Goal: Task Accomplishment & Management: Complete application form

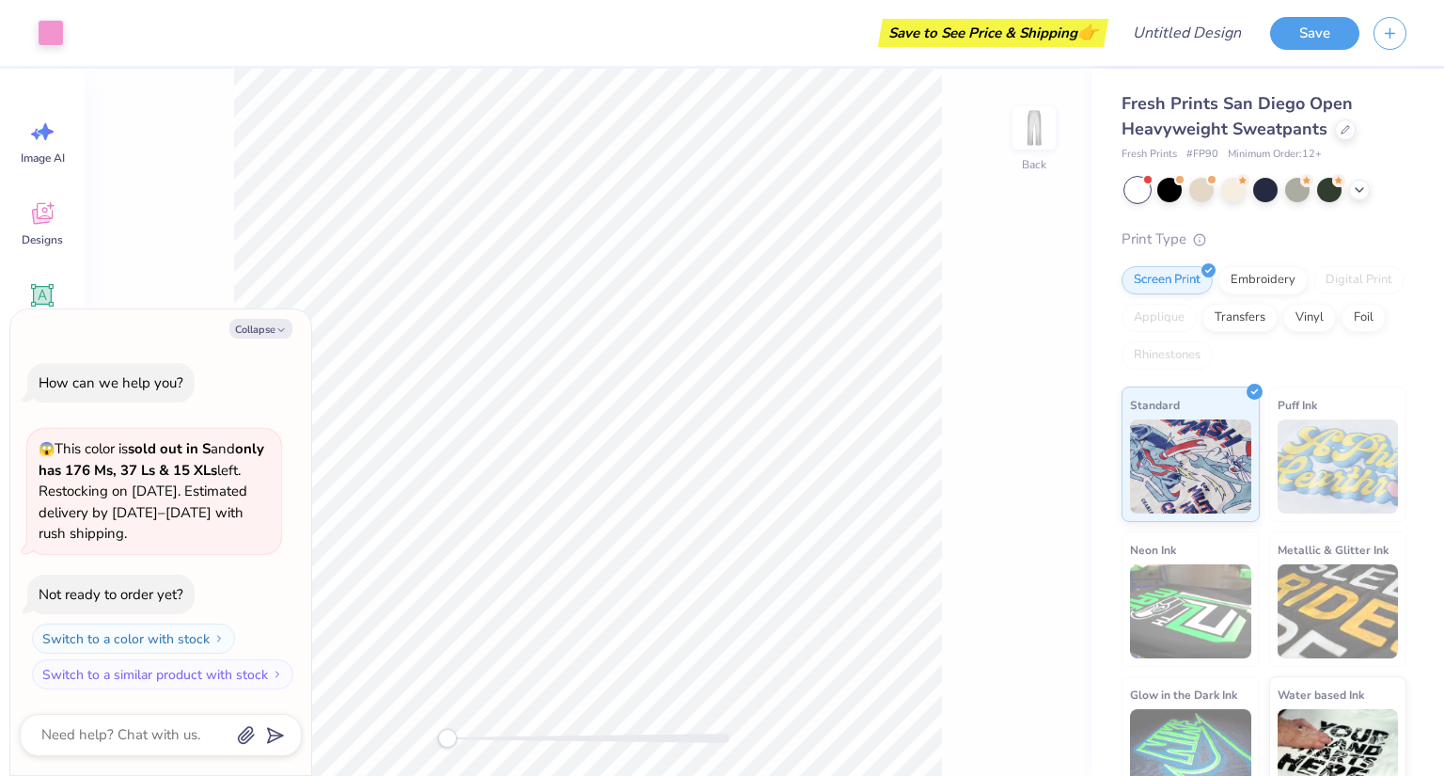
type textarea "x"
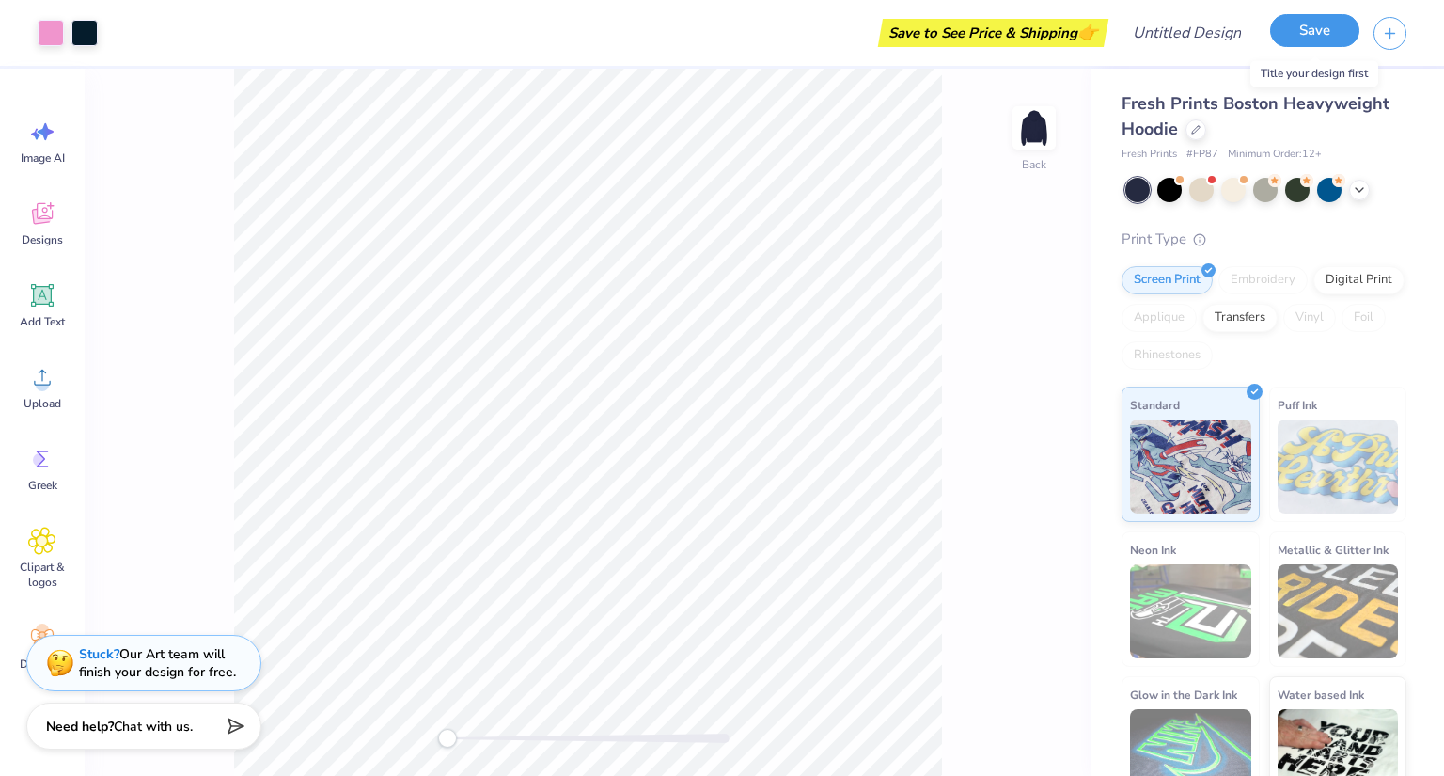
click at [1324, 42] on button "Save" at bounding box center [1314, 30] width 89 height 33
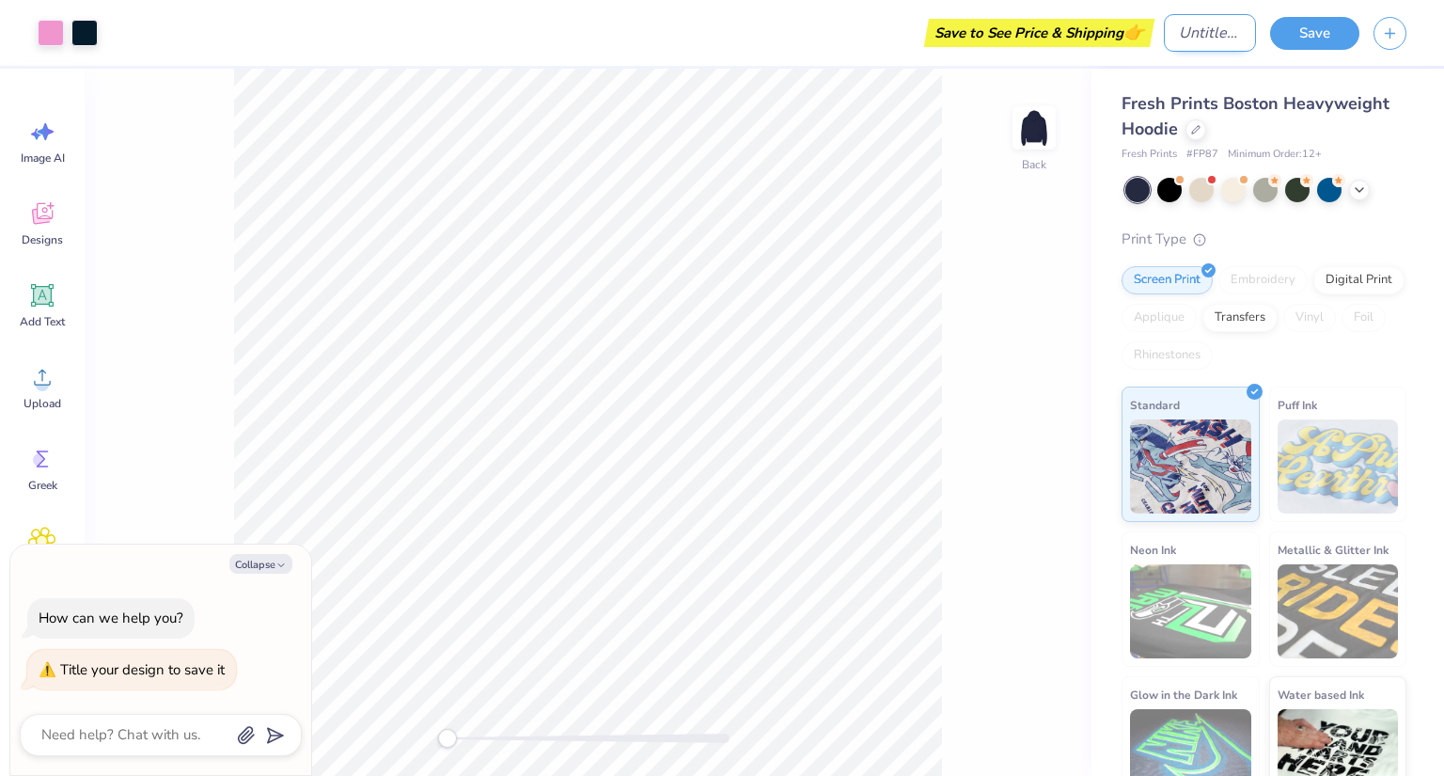
type textarea "x"
click at [1190, 44] on input "Design Title" at bounding box center [1210, 33] width 92 height 38
type input "s"
type textarea "x"
type input "st"
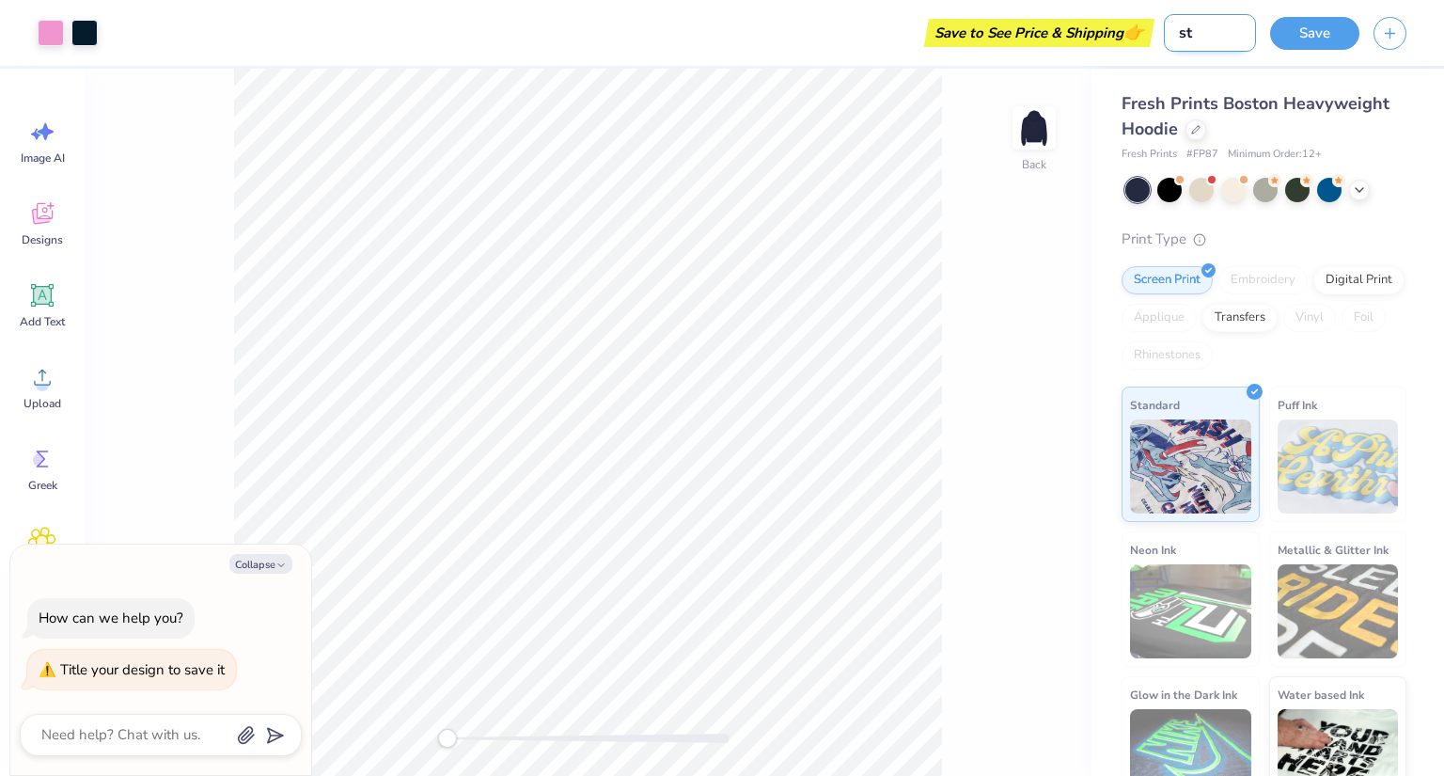
type textarea "x"
type input "sta"
type textarea "x"
type input "star"
type textarea "x"
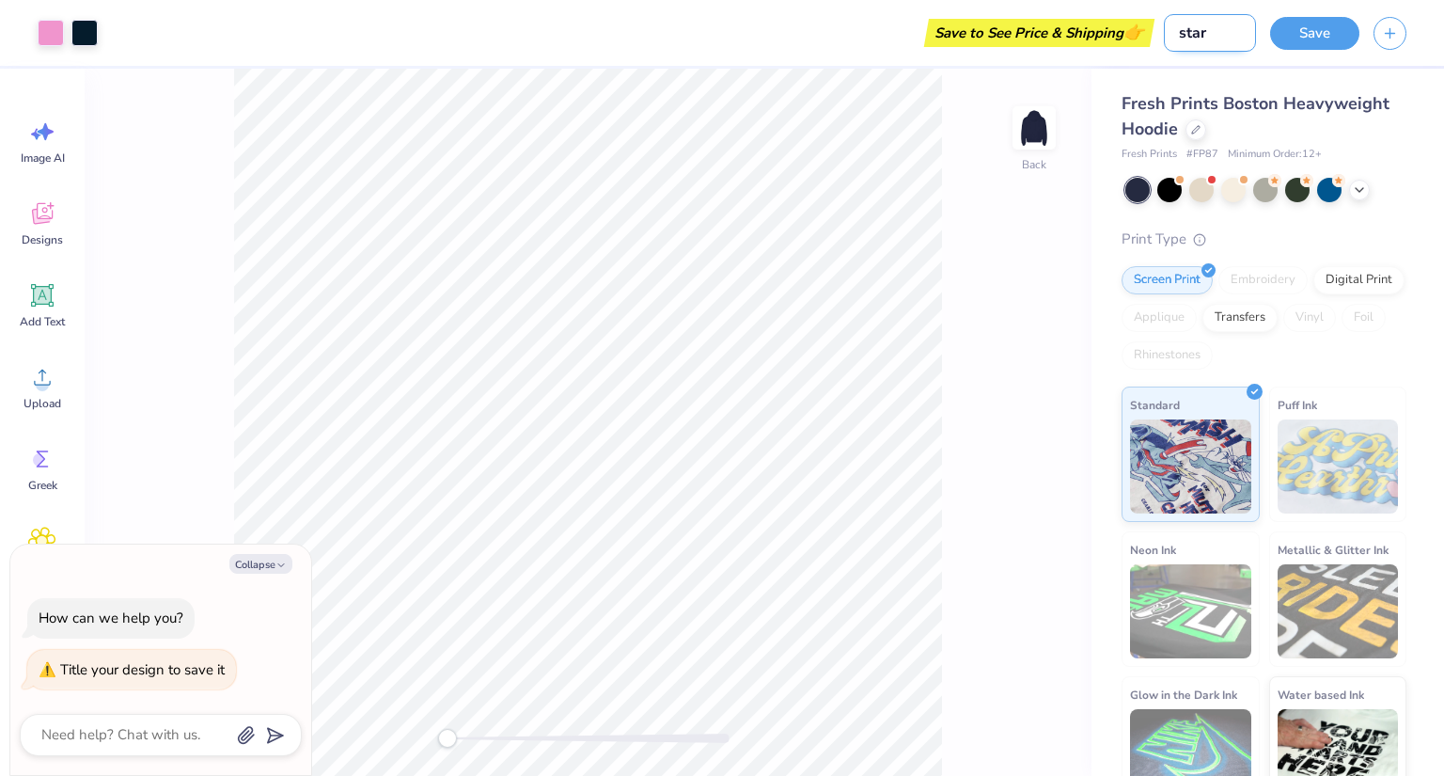
type input "star"
type textarea "x"
type input "star h"
type textarea "x"
type input "star ho"
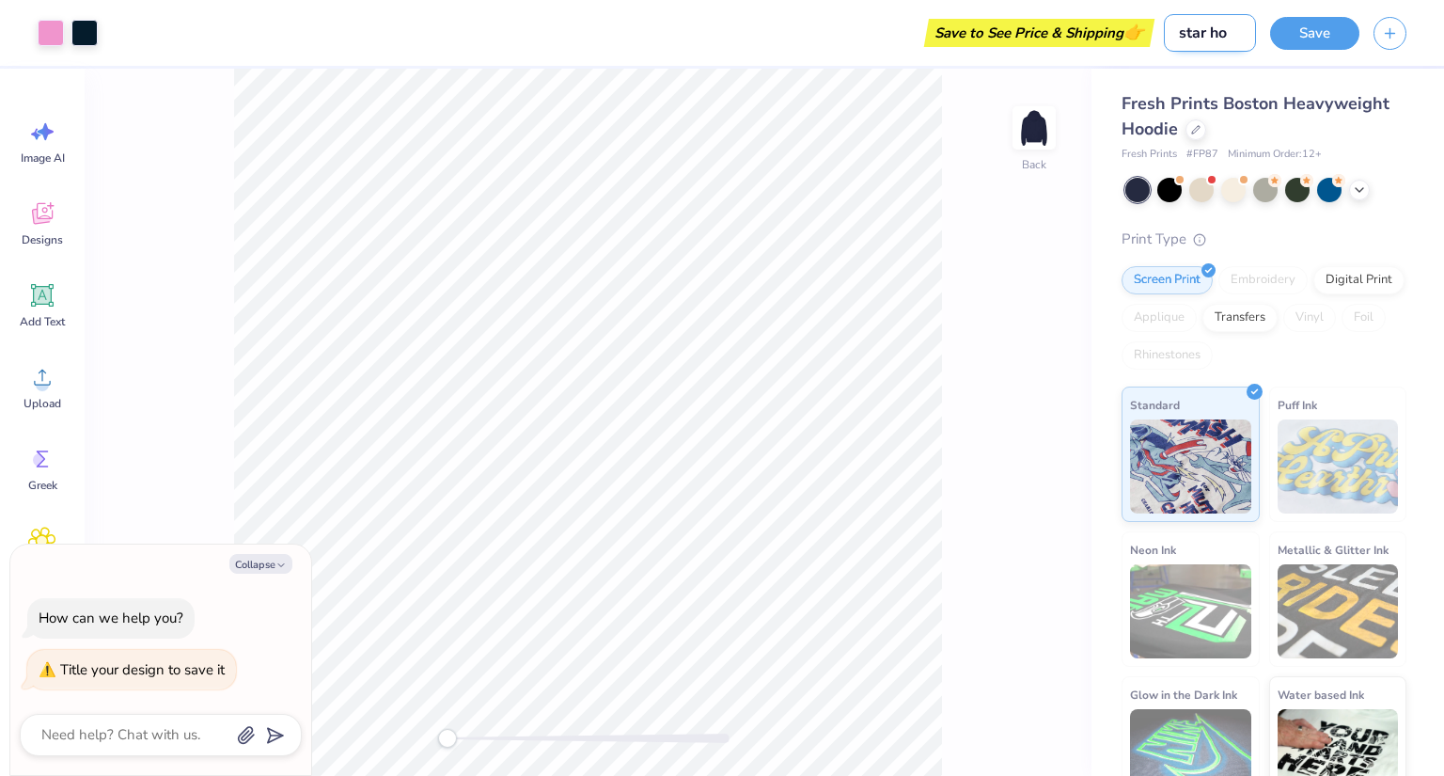
type textarea "x"
type input "star hoo"
type textarea "x"
type input "star hood"
type textarea "x"
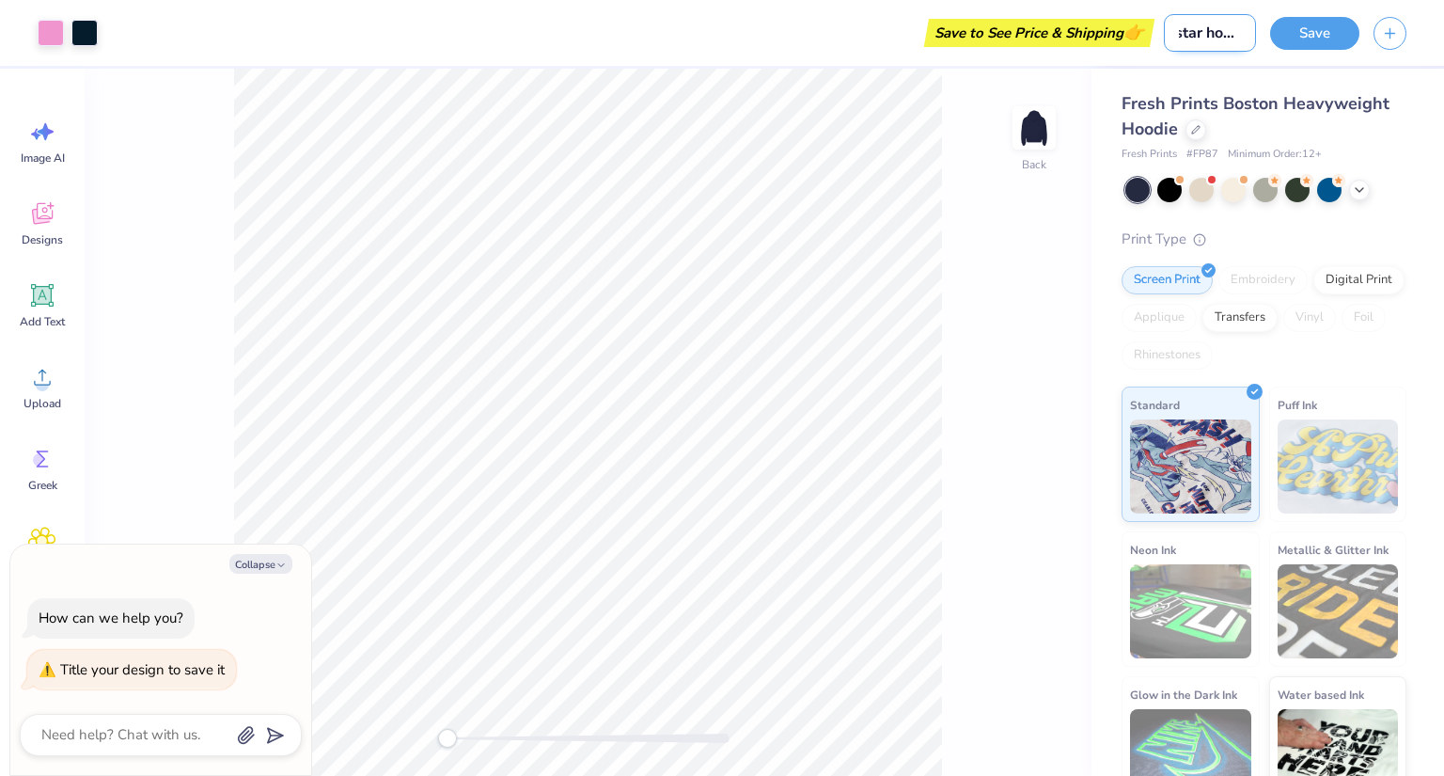
type input "star hoodi"
type textarea "x"
type input "star hoodie"
type textarea "x"
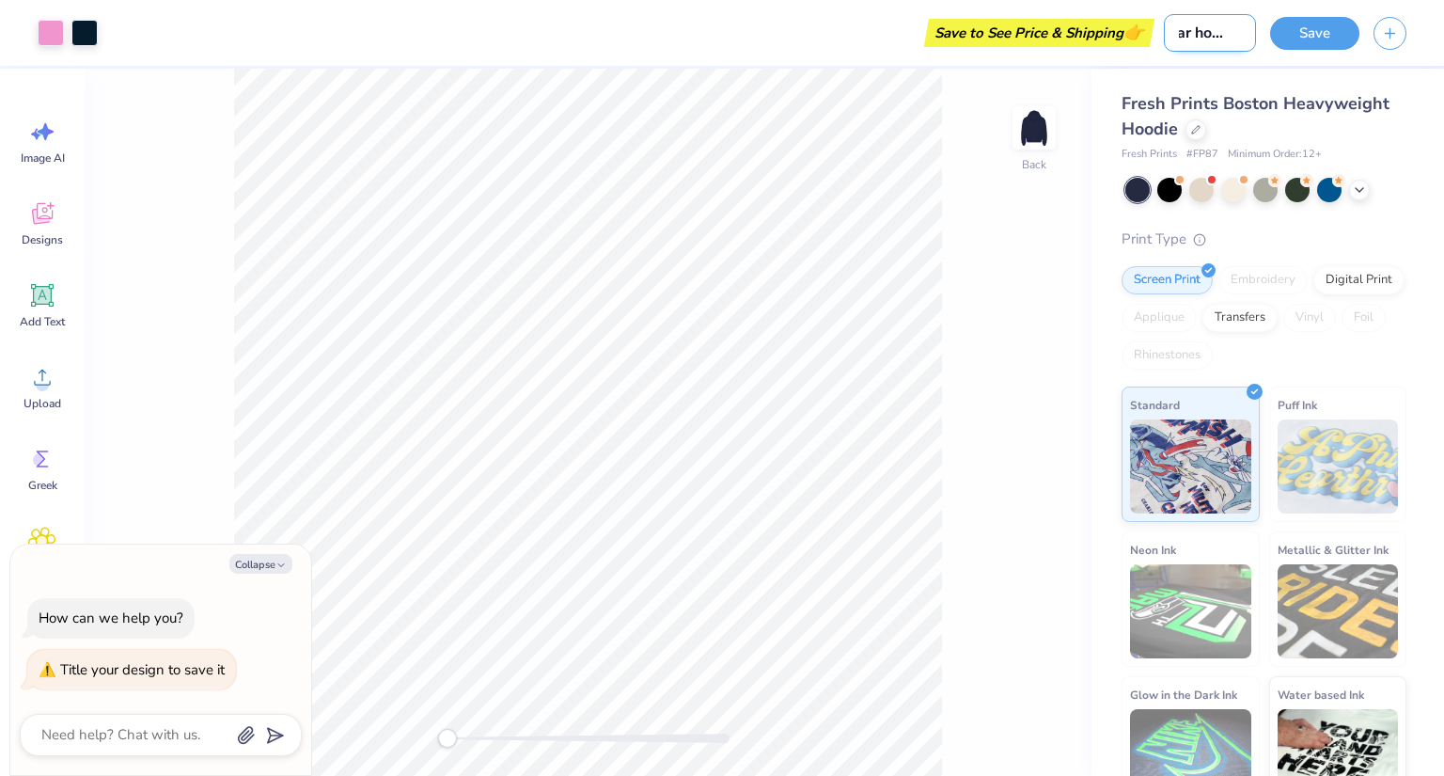
type input "star hoodie"
click at [1300, 33] on button "Save" at bounding box center [1314, 30] width 89 height 33
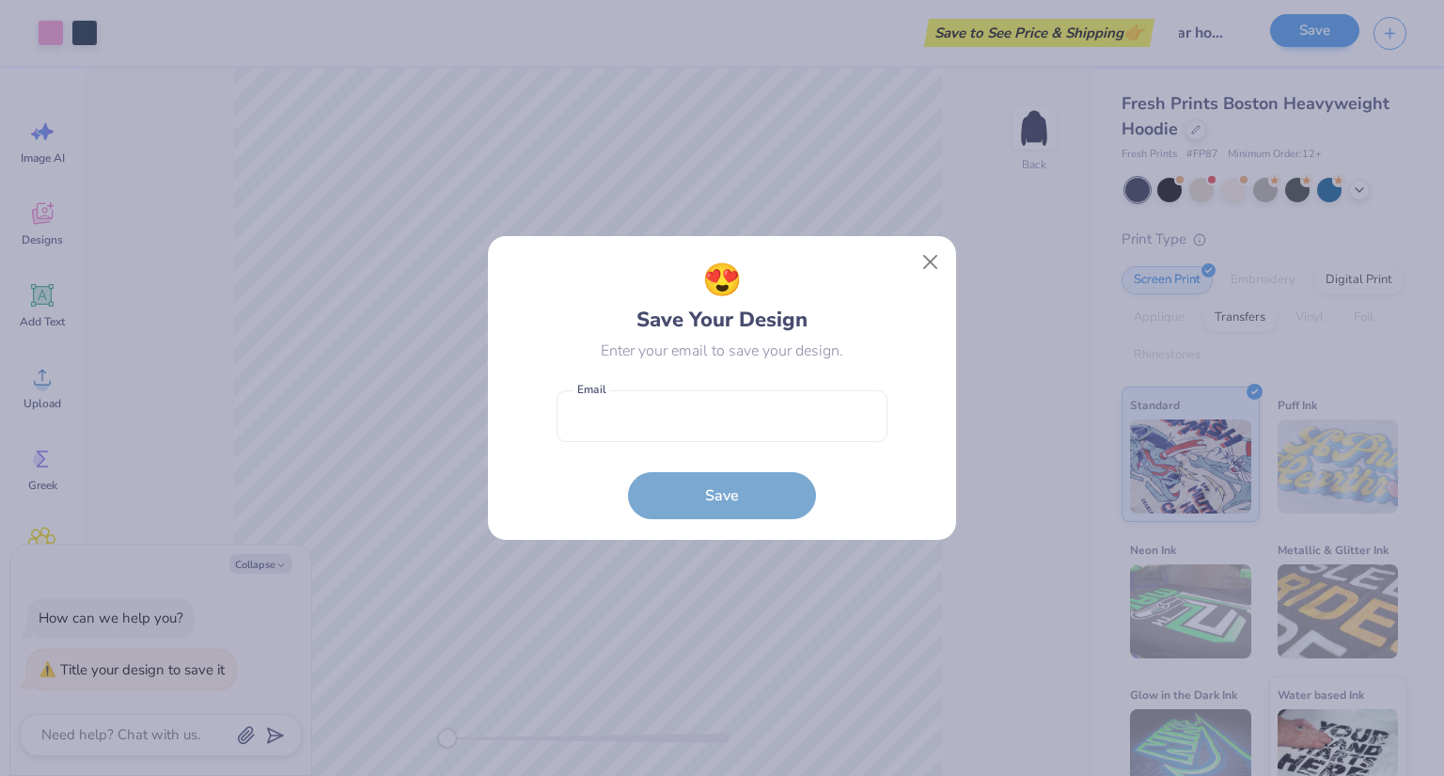
type textarea "x"
click at [700, 428] on input "email" at bounding box center [721, 416] width 331 height 52
type input "alexisbirdwell@gmail.com"
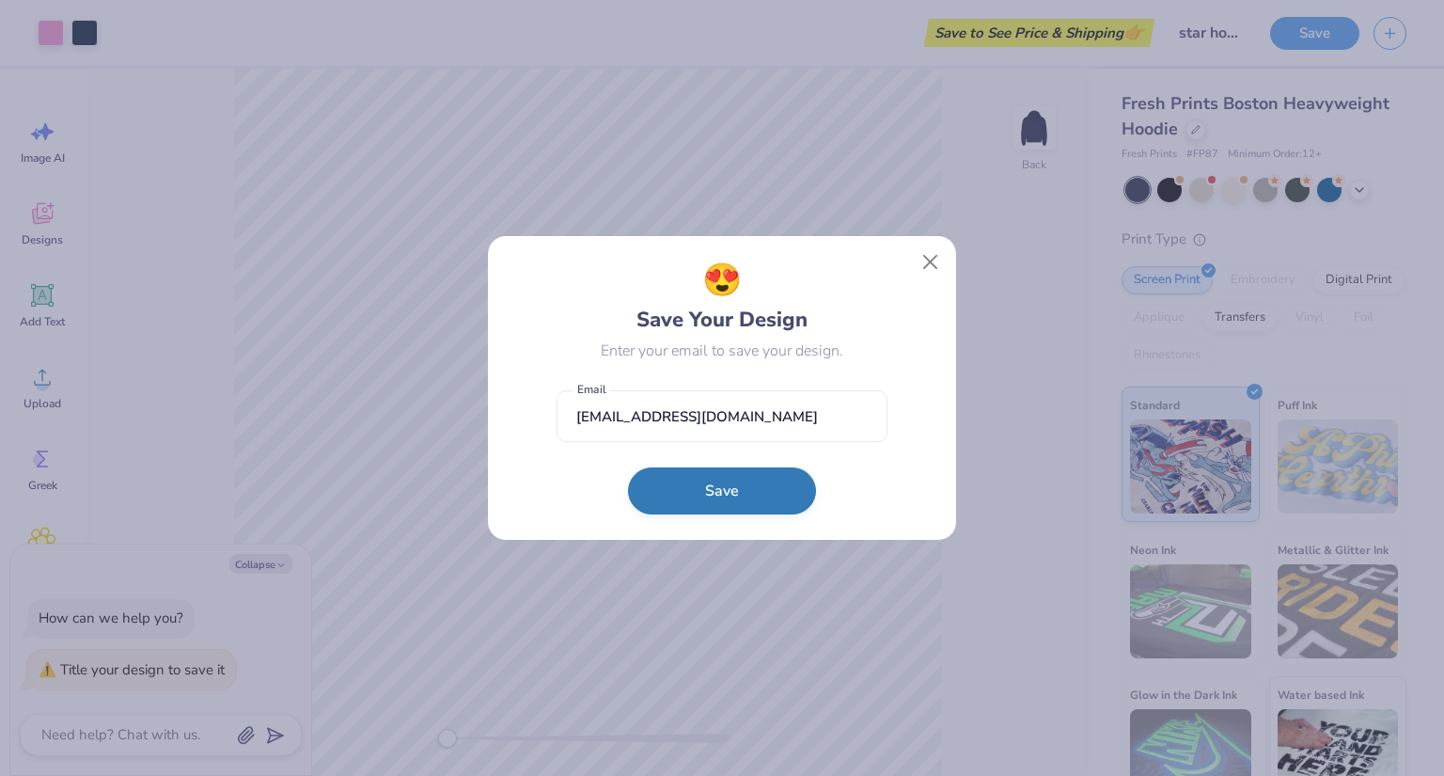
click at [718, 484] on button "Save" at bounding box center [722, 490] width 188 height 47
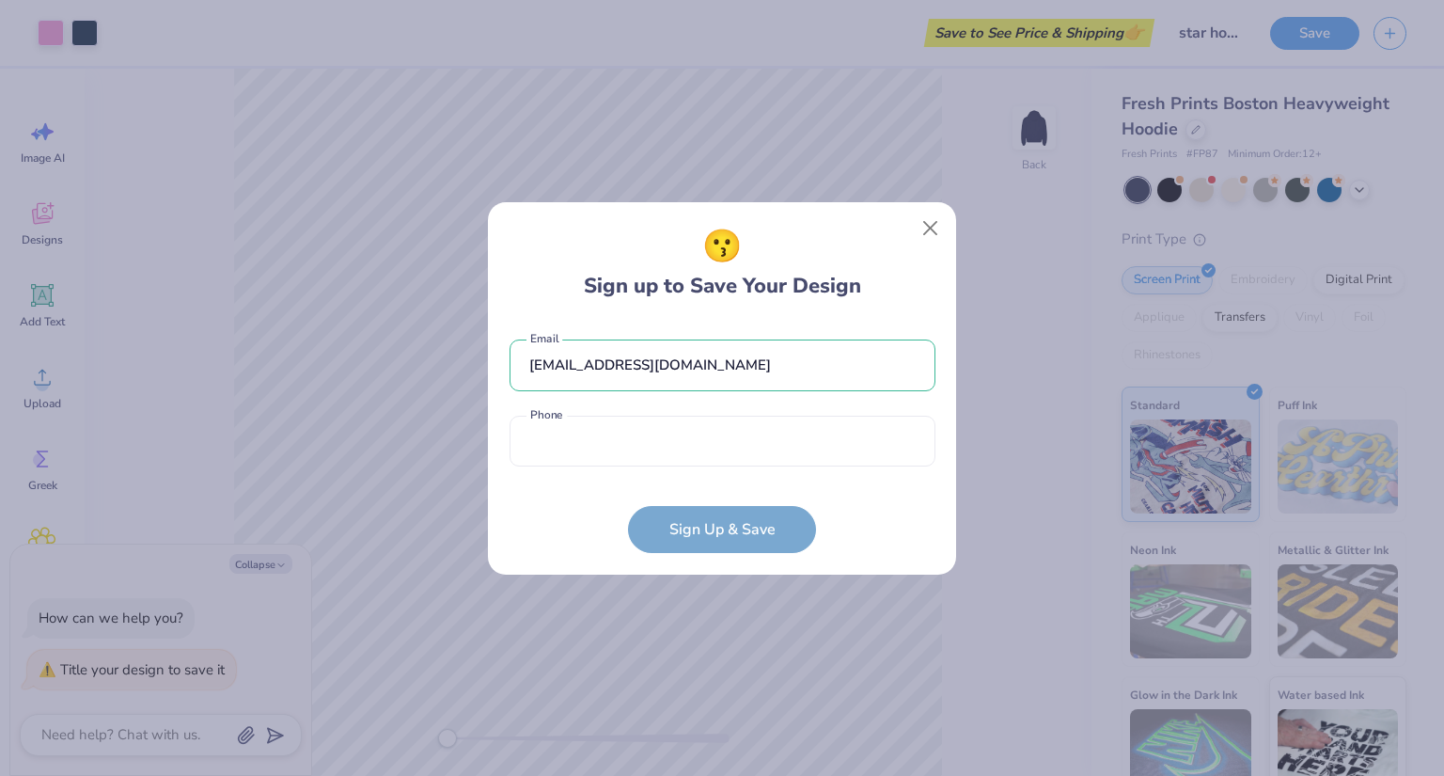
click at [718, 484] on form "alexisbirdwell@gmail.com Email Phone is a required field Phone Sign Up & Save" at bounding box center [722, 437] width 426 height 232
click at [778, 452] on input "tel" at bounding box center [722, 441] width 426 height 52
type input "(832) 257-4245"
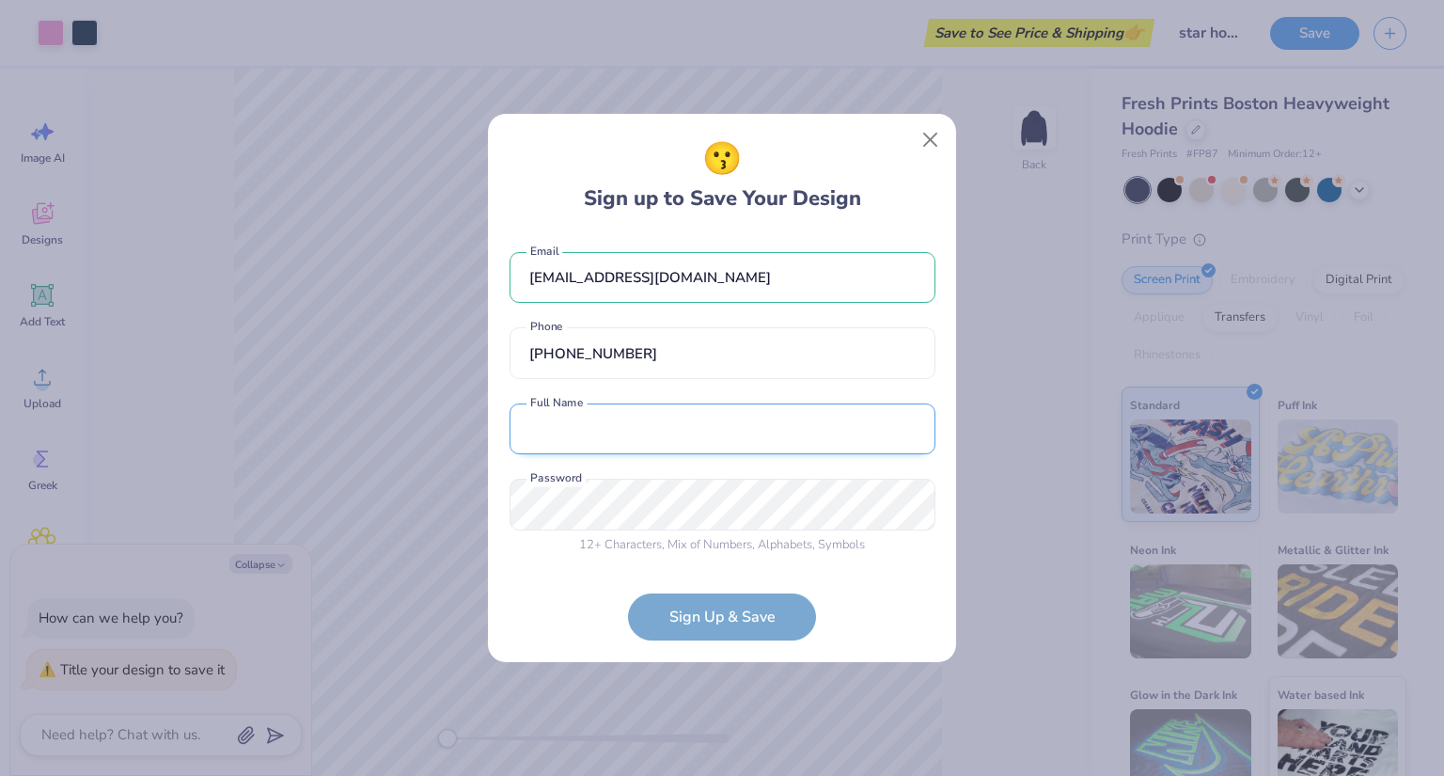
click at [680, 441] on input "text" at bounding box center [722, 429] width 426 height 52
type input "Lexi Birdwell"
click at [666, 444] on input "Lexi Birdwell" at bounding box center [722, 429] width 426 height 52
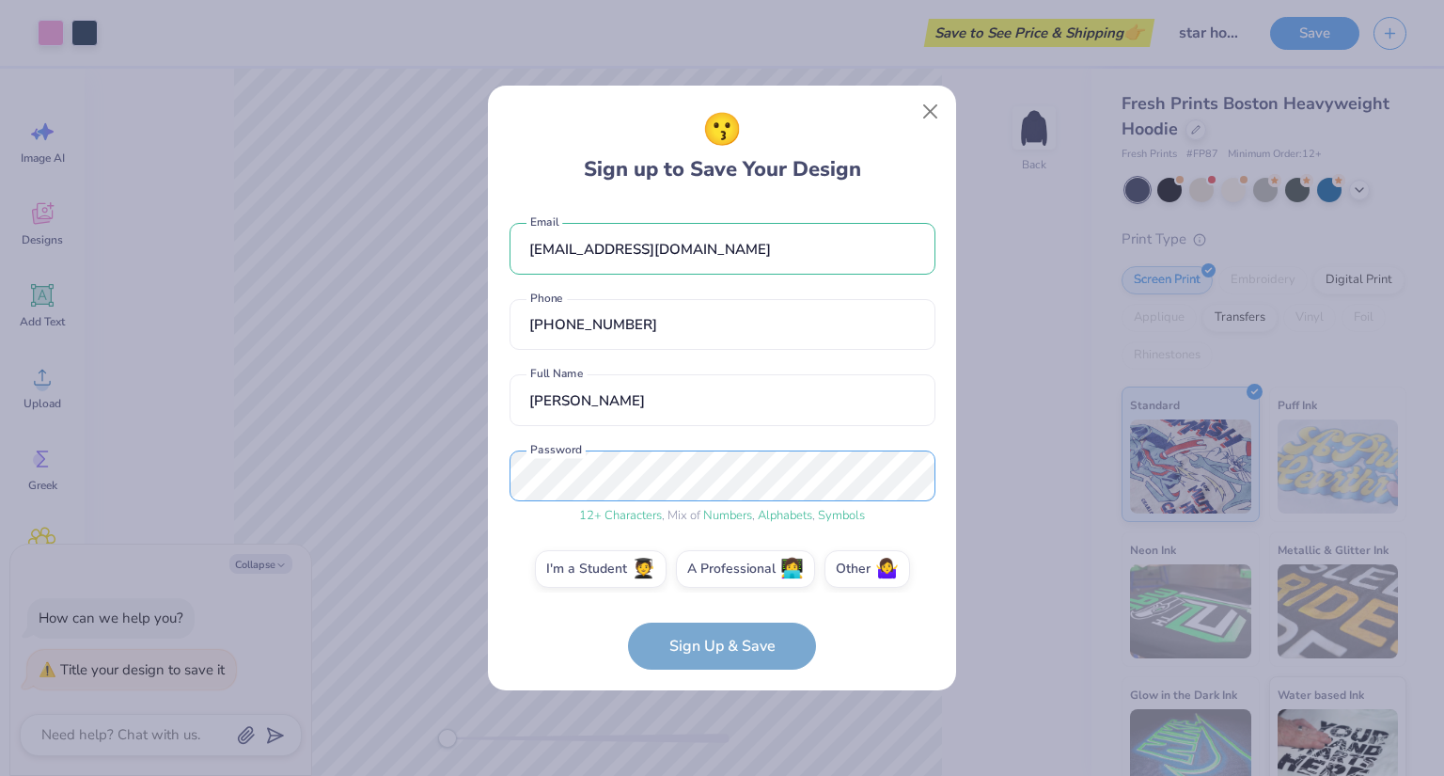
scroll to position [13, 0]
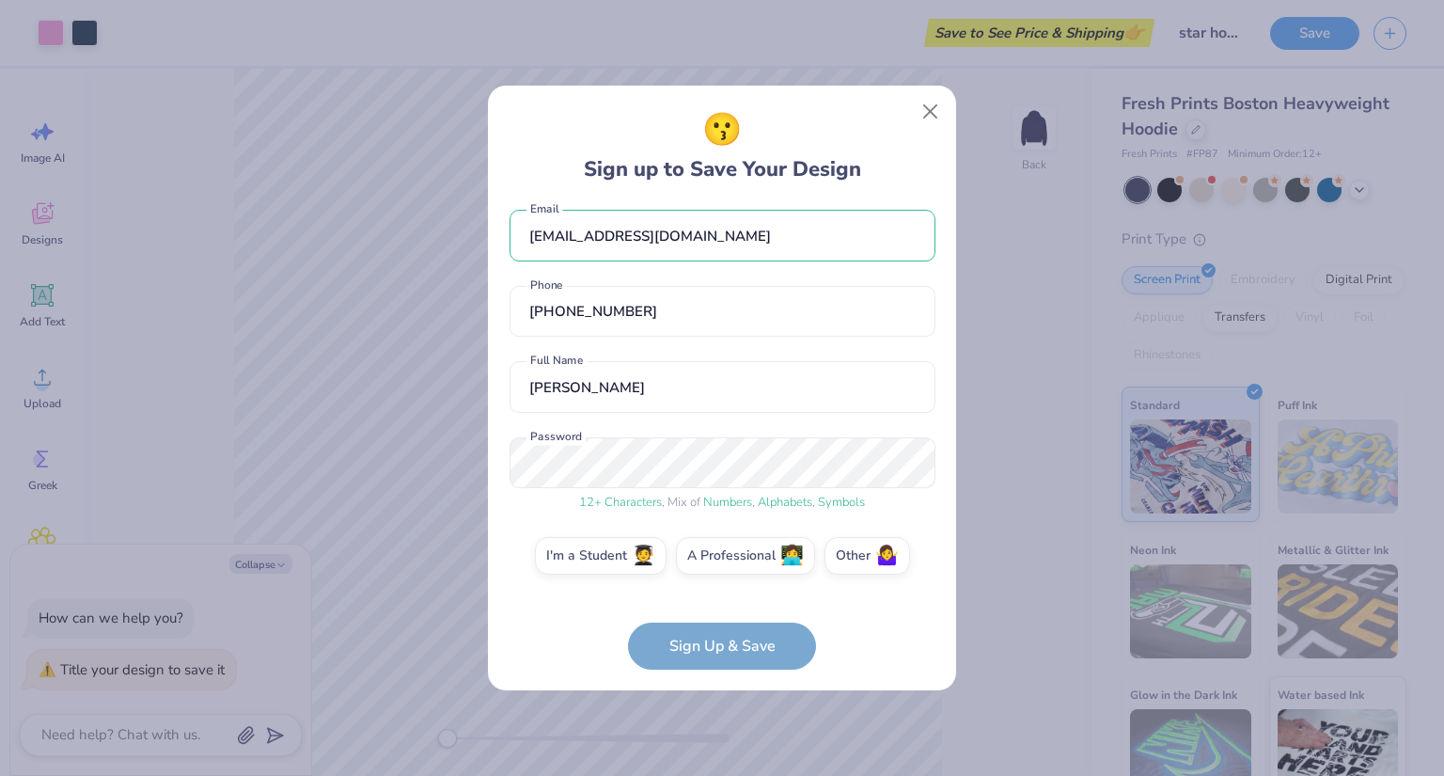
click at [760, 627] on form "alexisbirdwell@gmail.com Email (832) 257-4245 Phone Lexi Birdwell Full Name 12 …" at bounding box center [722, 436] width 426 height 465
click at [757, 636] on form "alexisbirdwell@gmail.com Email (832) 257-4245 Phone Lexi Birdwell Full Name 12 …" at bounding box center [722, 436] width 426 height 465
click at [609, 562] on label "I'm a Student 🧑‍🎓" at bounding box center [601, 553] width 132 height 38
click at [716, 567] on input "I'm a Student 🧑‍🎓" at bounding box center [722, 573] width 12 height 12
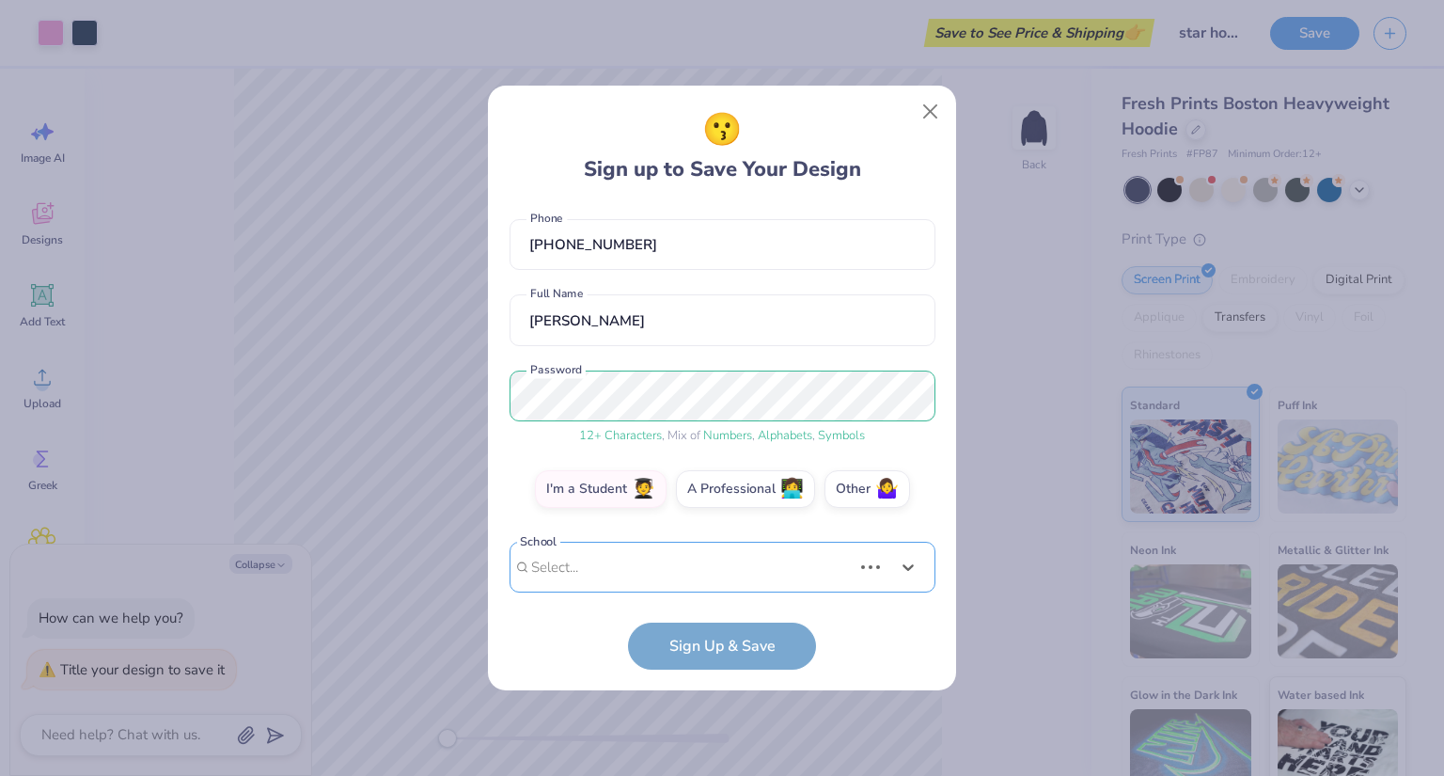
click at [725, 562] on div "Use Up and Down to choose options, press Enter to select the currently focused …" at bounding box center [722, 595] width 426 height 108
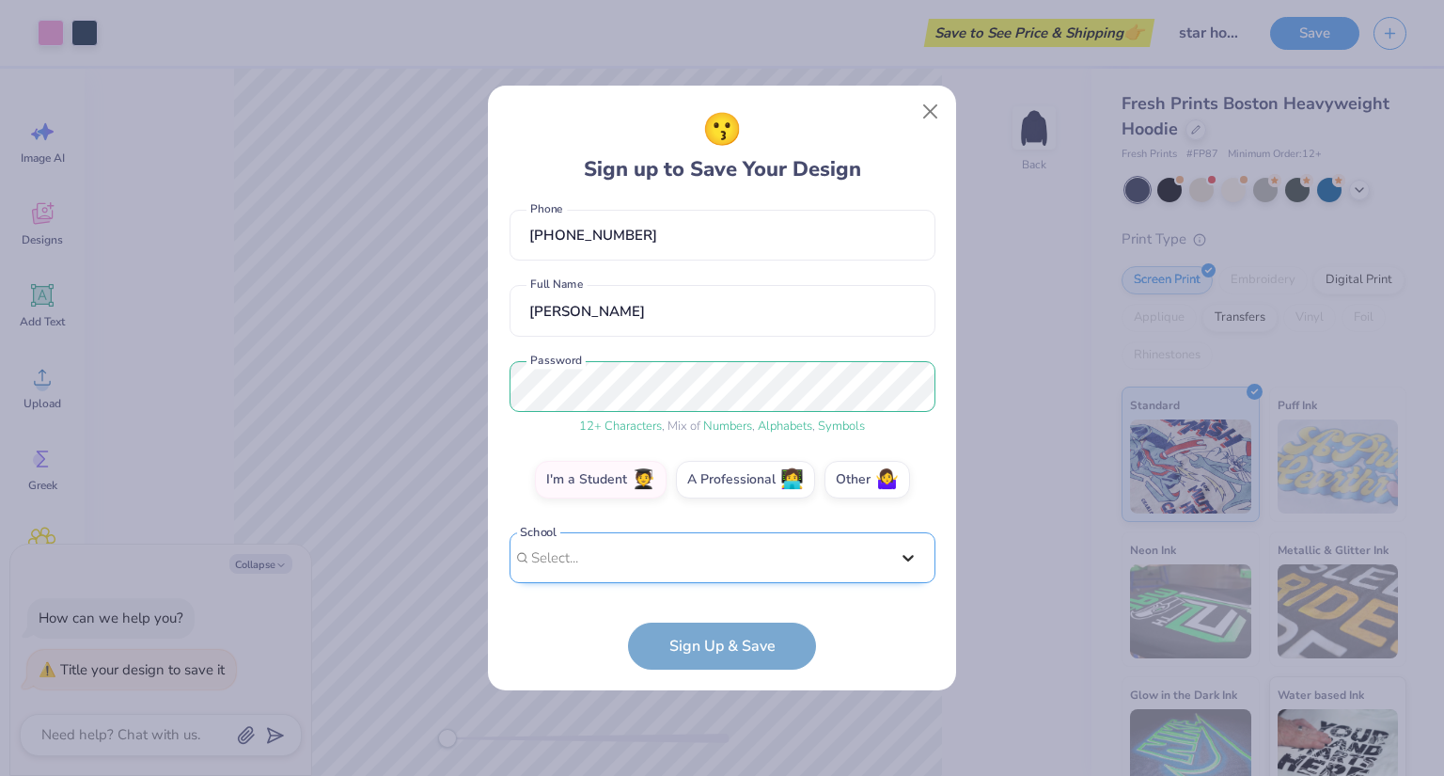
scroll to position [89, 0]
click at [904, 271] on div "alexisbirdwell@gmail.com Email (832) 257-4245 Phone Lexi Birdwell Full Name 12 …" at bounding box center [722, 398] width 426 height 388
click at [707, 653] on form "alexisbirdwell@gmail.com Email (832) 257-4245 Phone Lexi Birdwell Full Name 12 …" at bounding box center [722, 436] width 426 height 465
click at [850, 539] on div "Select..." at bounding box center [722, 558] width 426 height 52
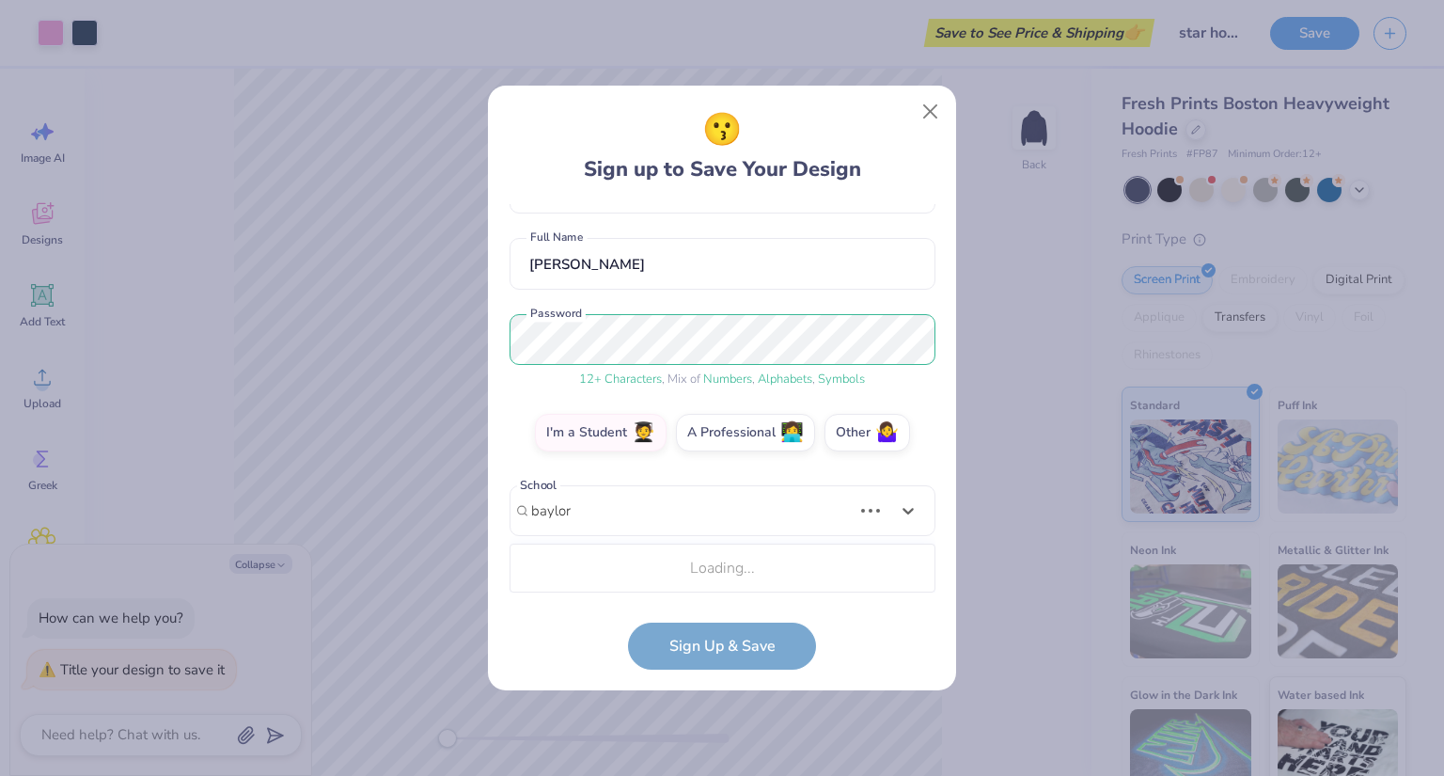
scroll to position [135, 0]
click at [640, 563] on div "Baylor University" at bounding box center [722, 568] width 409 height 31
type input "baylor"
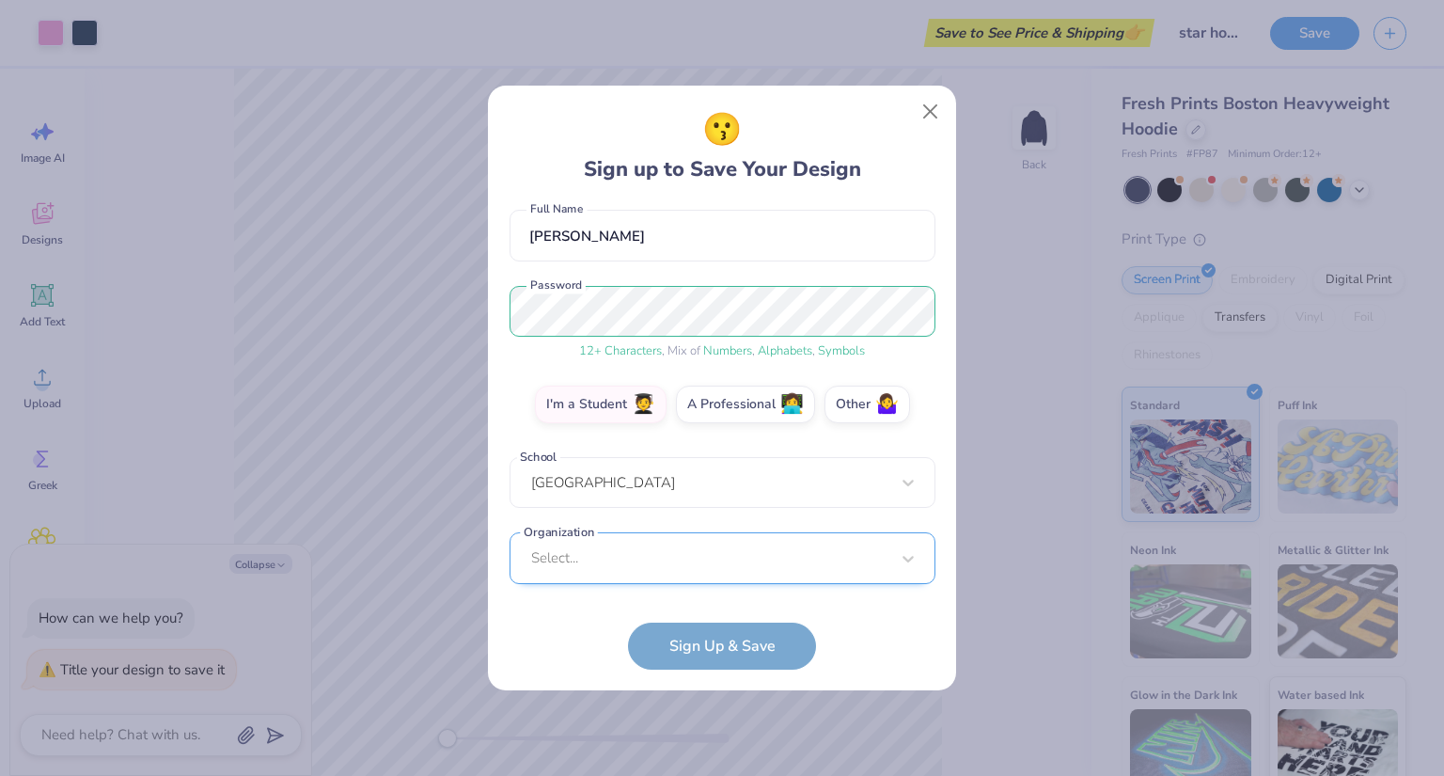
scroll to position [447, 0]
click at [745, 571] on div "Select..." at bounding box center [722, 557] width 426 height 52
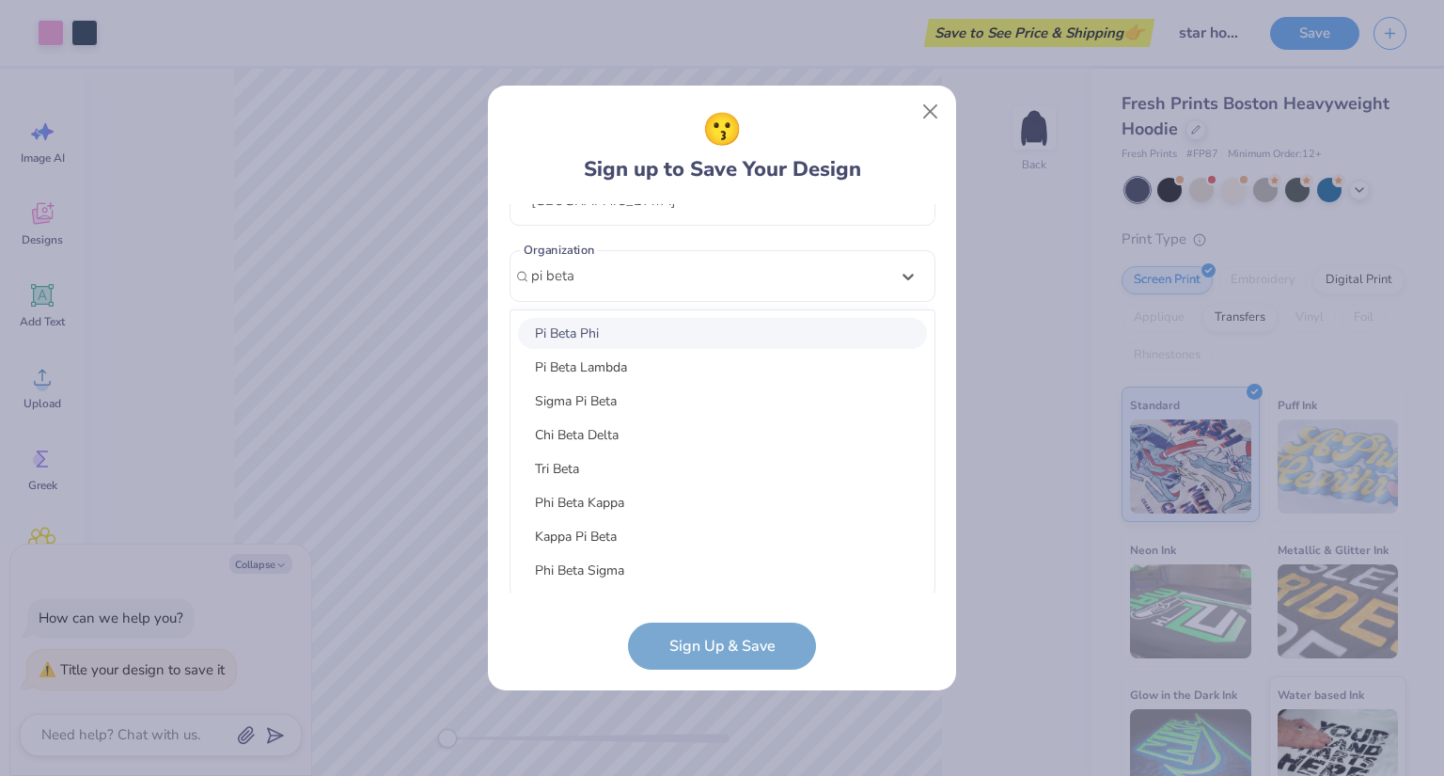
click at [649, 334] on div "Pi Beta Phi" at bounding box center [722, 333] width 409 height 31
type input "pi beta"
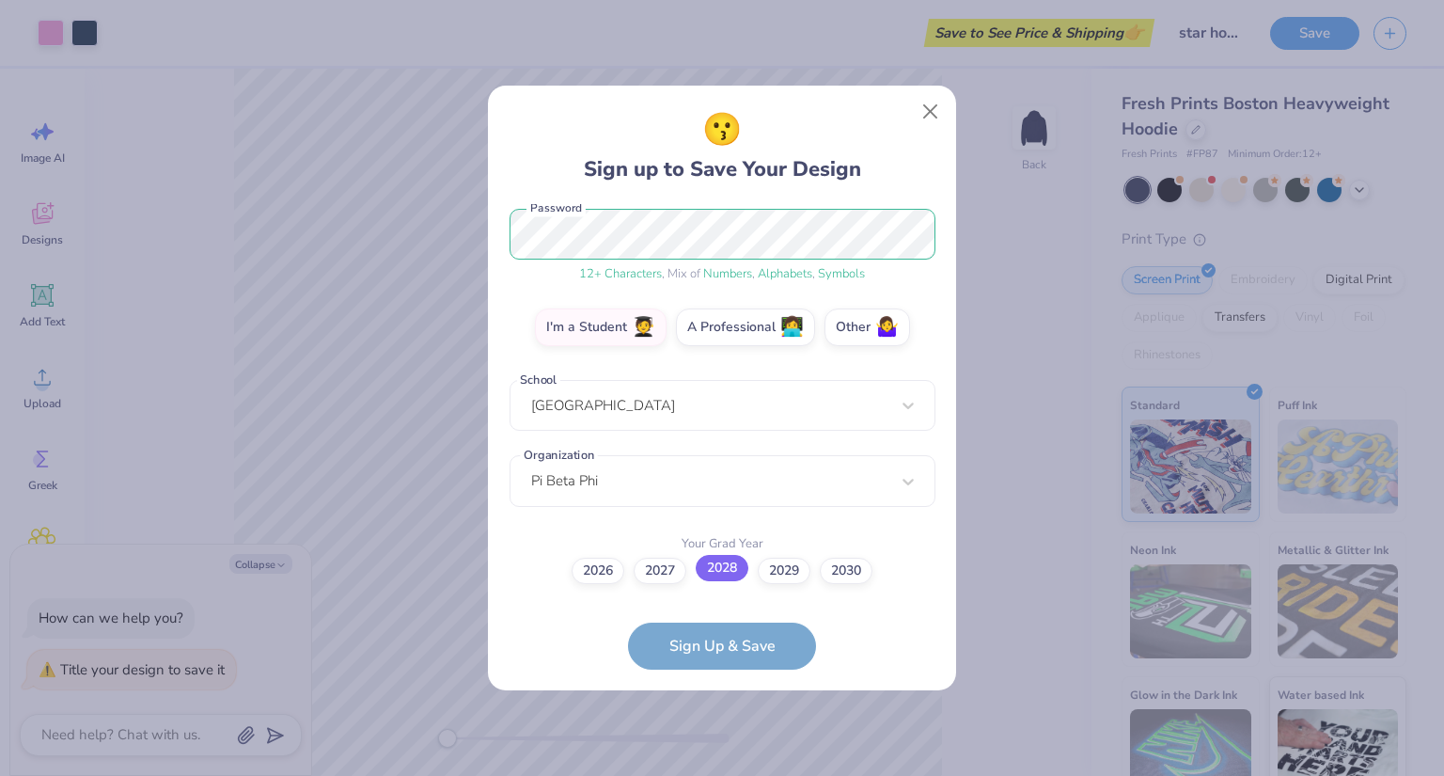
click at [726, 569] on label "2028" at bounding box center [722, 568] width 53 height 26
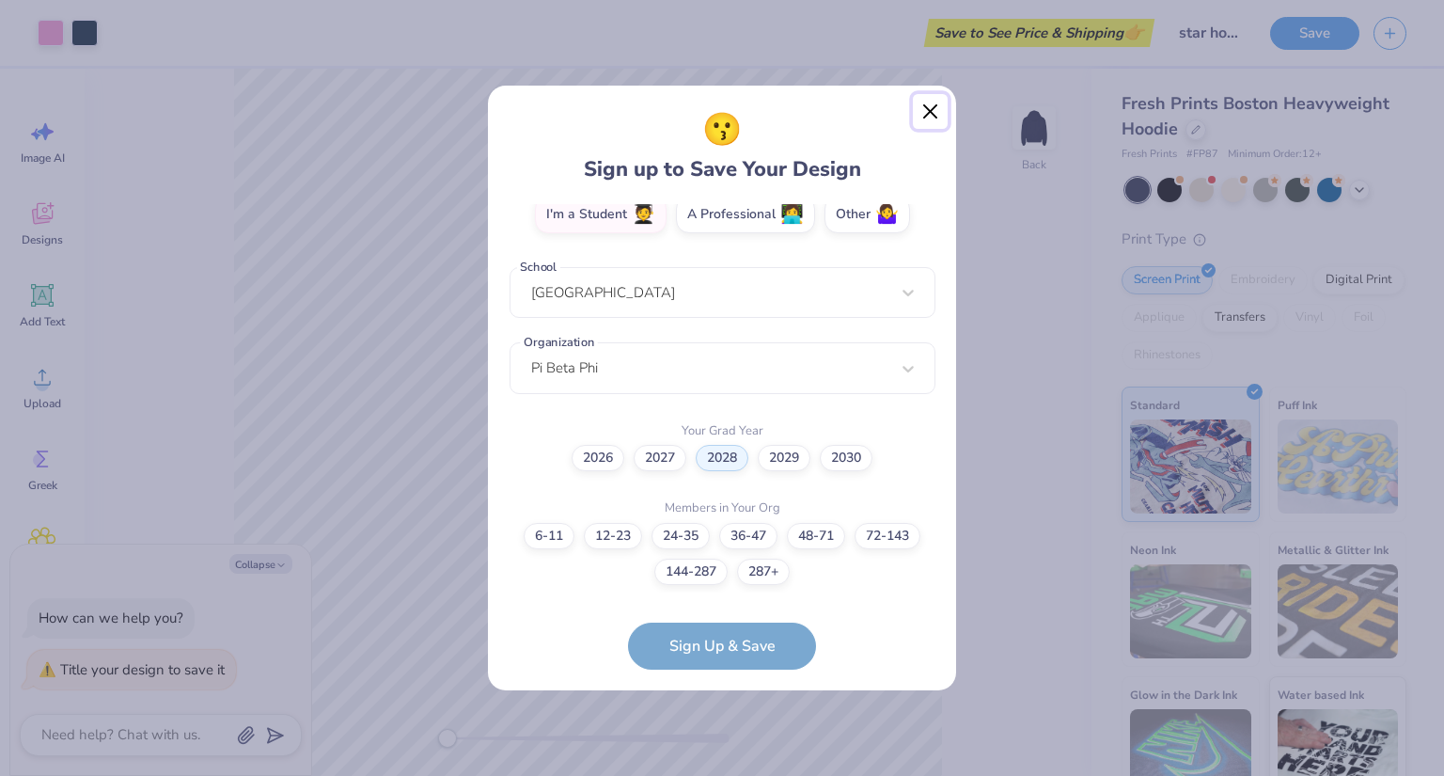
click at [928, 116] on button "Close" at bounding box center [931, 112] width 36 height 36
